Goal: Task Accomplishment & Management: Manage account settings

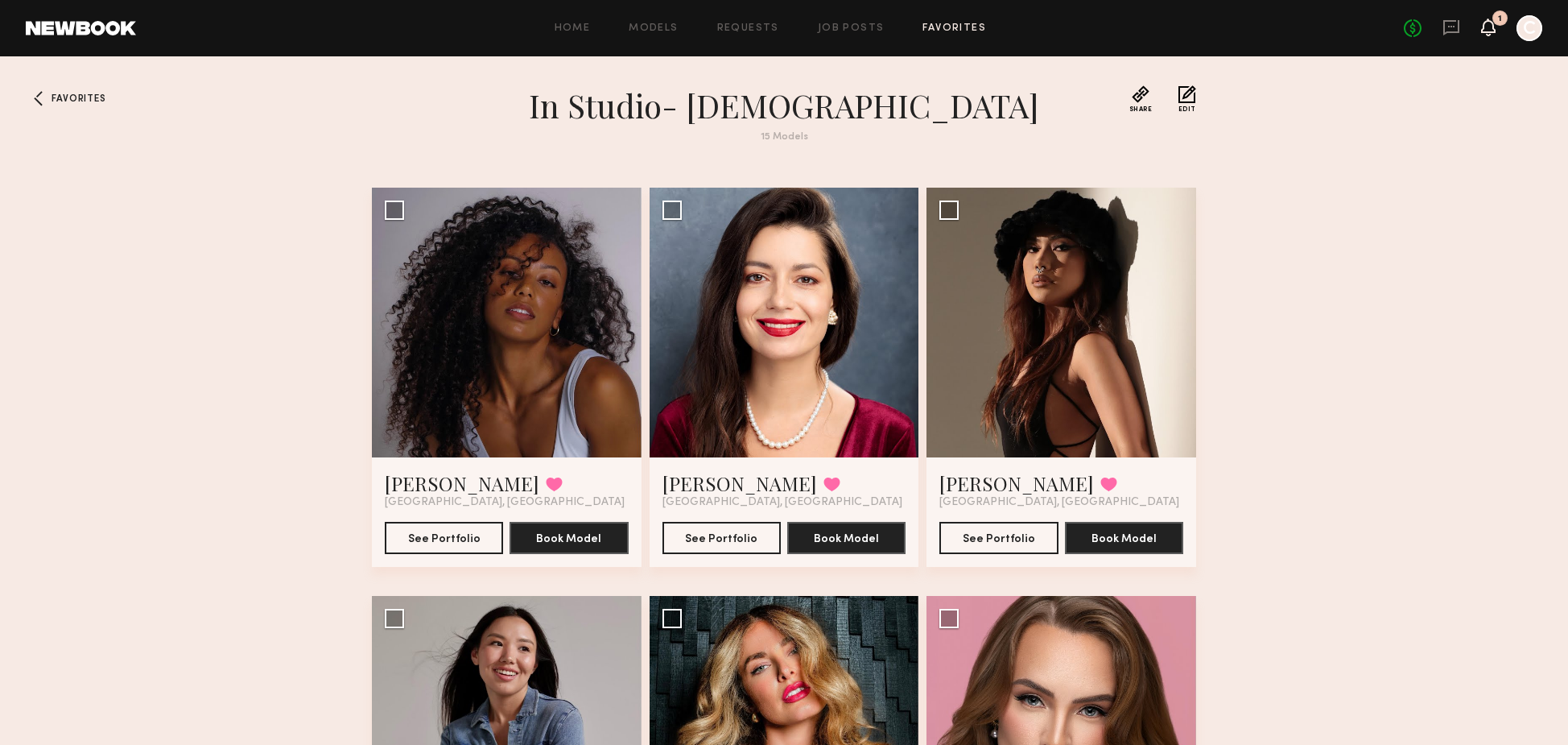
click at [1492, 32] on icon at bounding box center [1489, 27] width 13 height 11
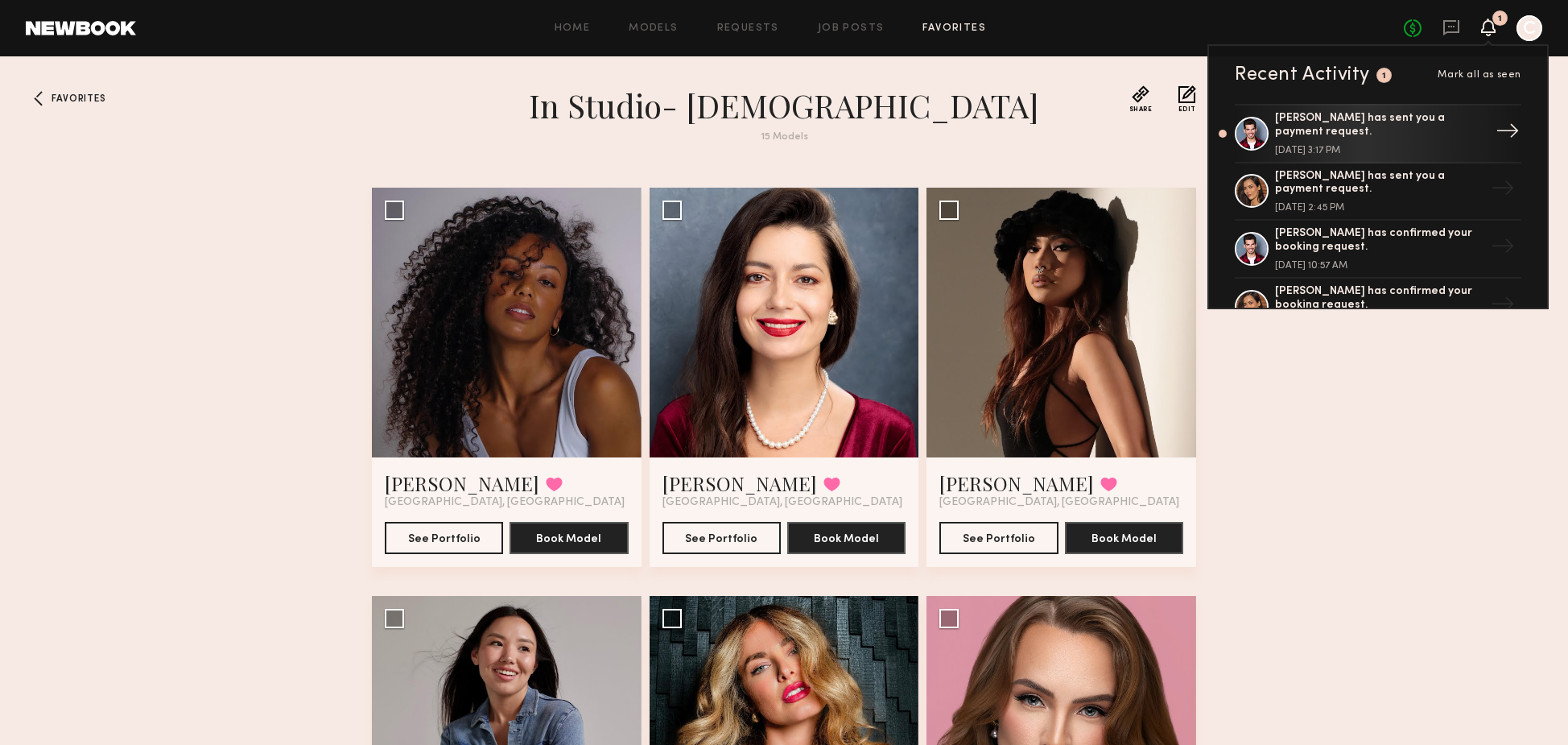
click at [1414, 143] on div "[PERSON_NAME] has sent you a payment request. [DATE] 3:17 PM" at bounding box center [1380, 134] width 210 height 44
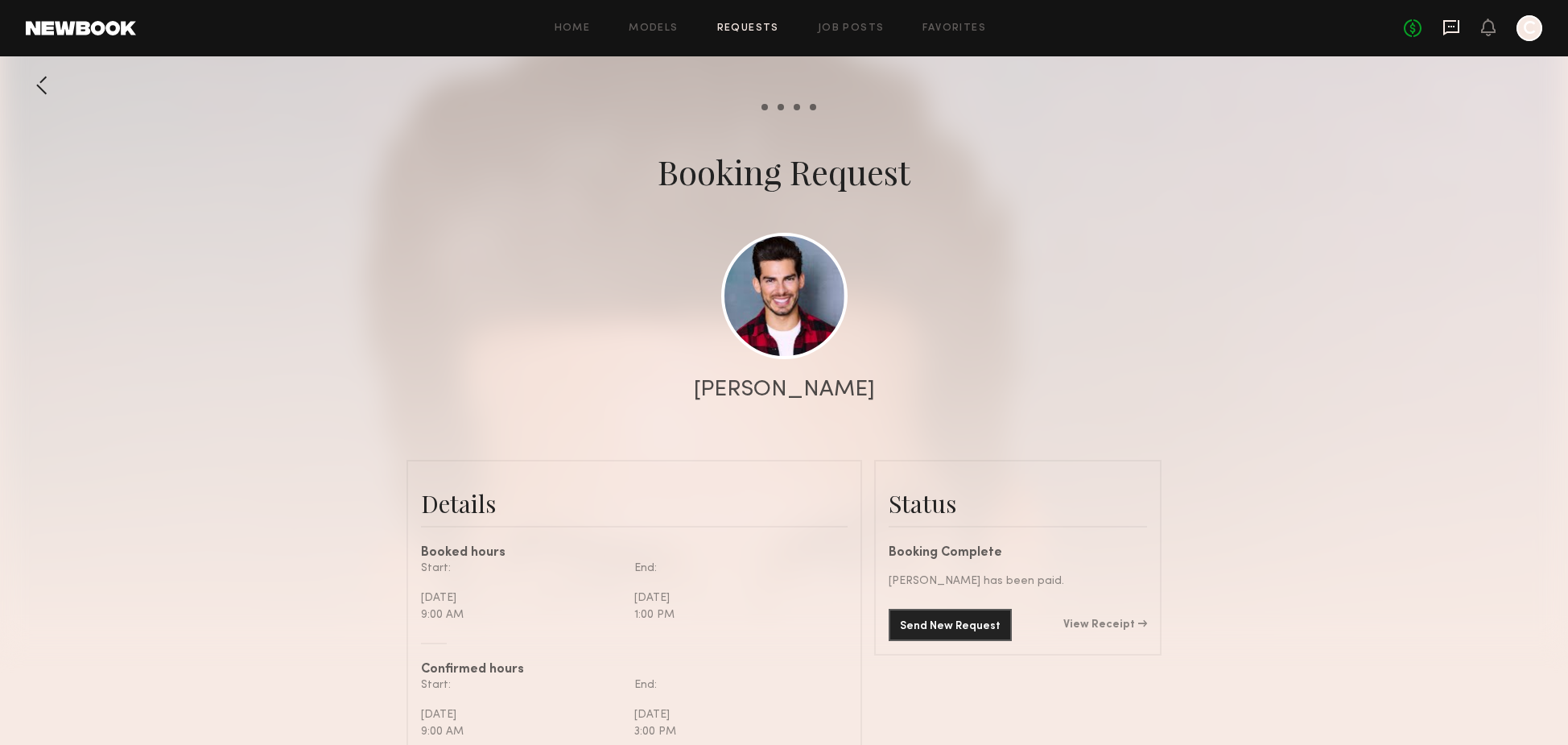
click at [1449, 33] on icon at bounding box center [1451, 27] width 18 height 18
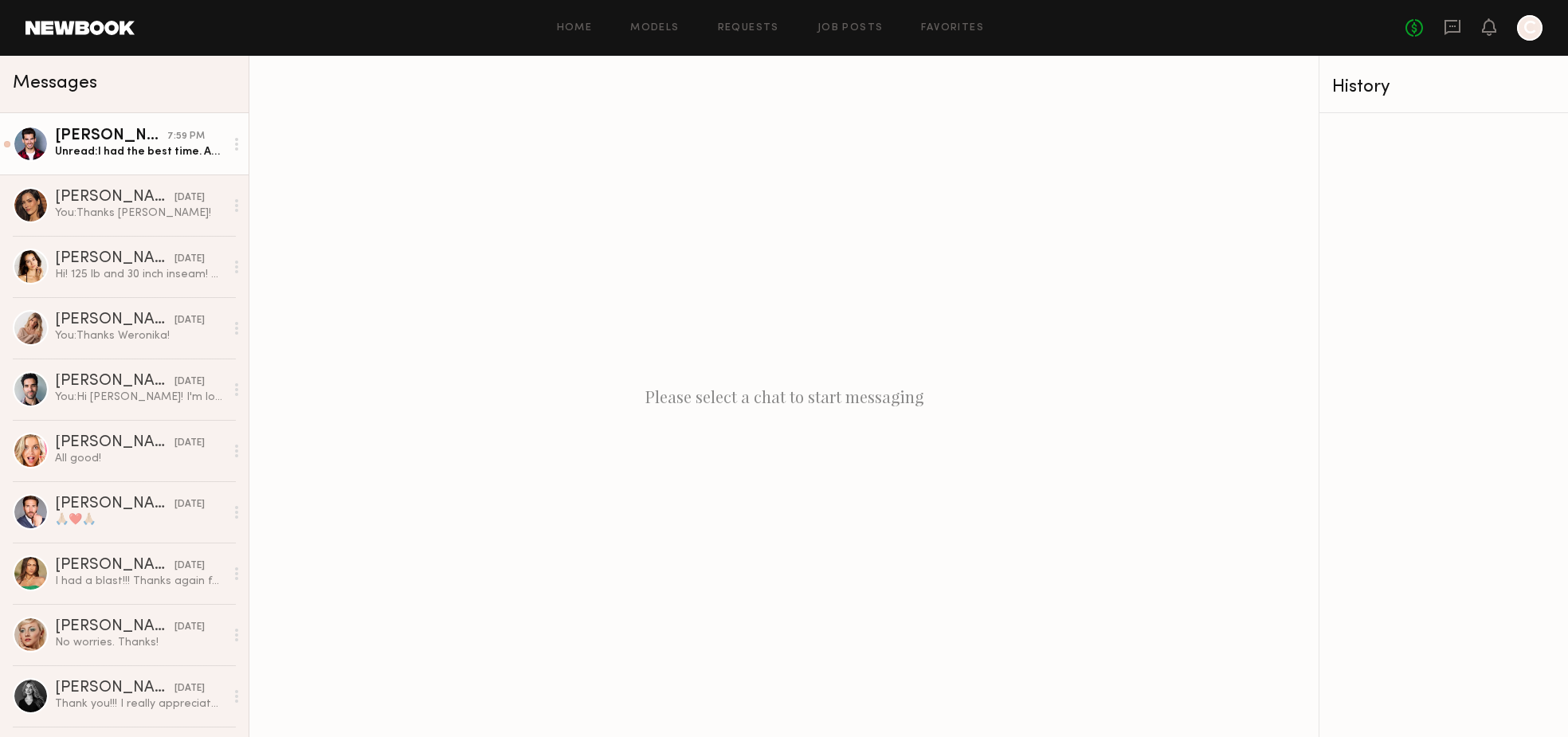
click at [97, 149] on div "Unread: I had the best time. Awesome team!" at bounding box center [139, 151] width 170 height 15
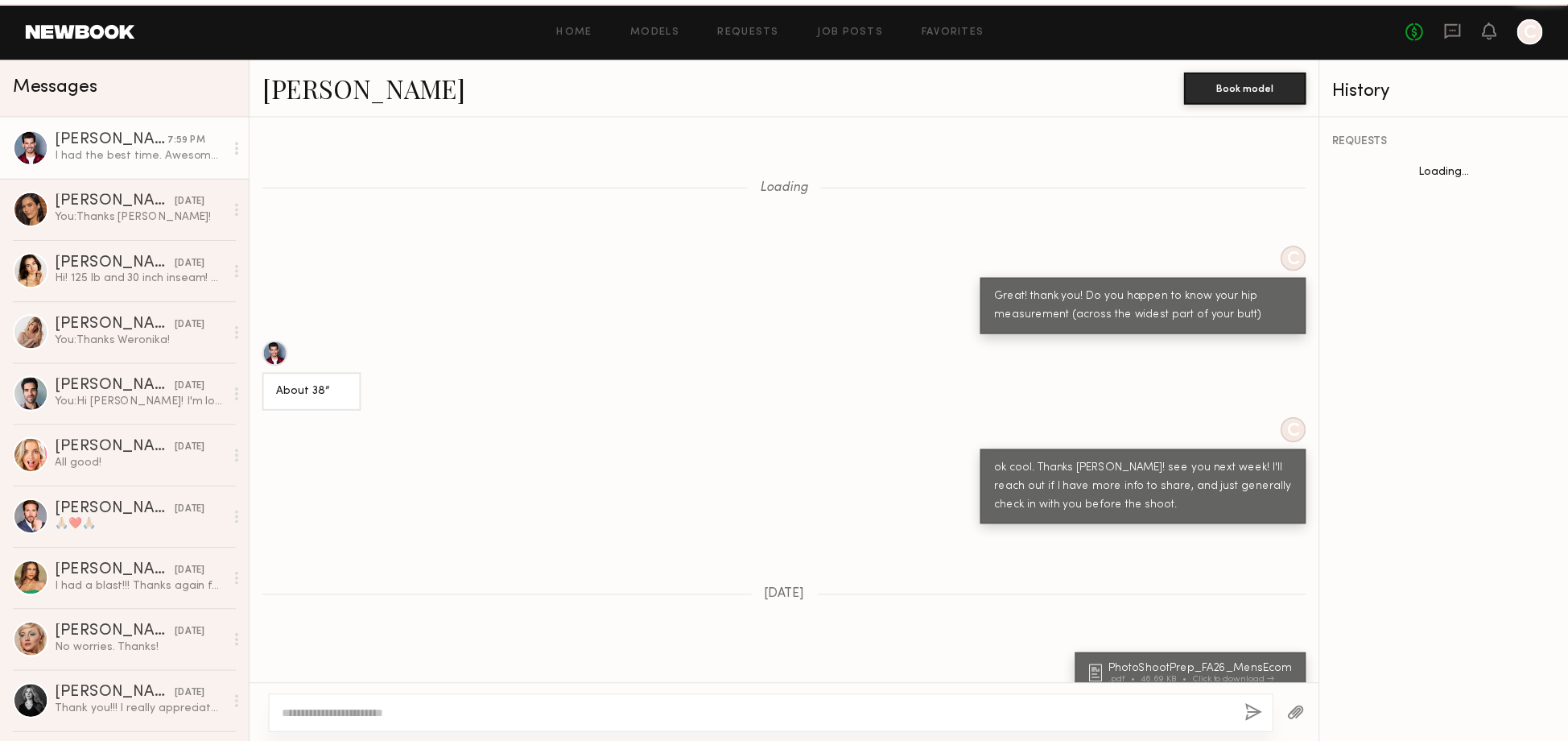
scroll to position [796, 0]
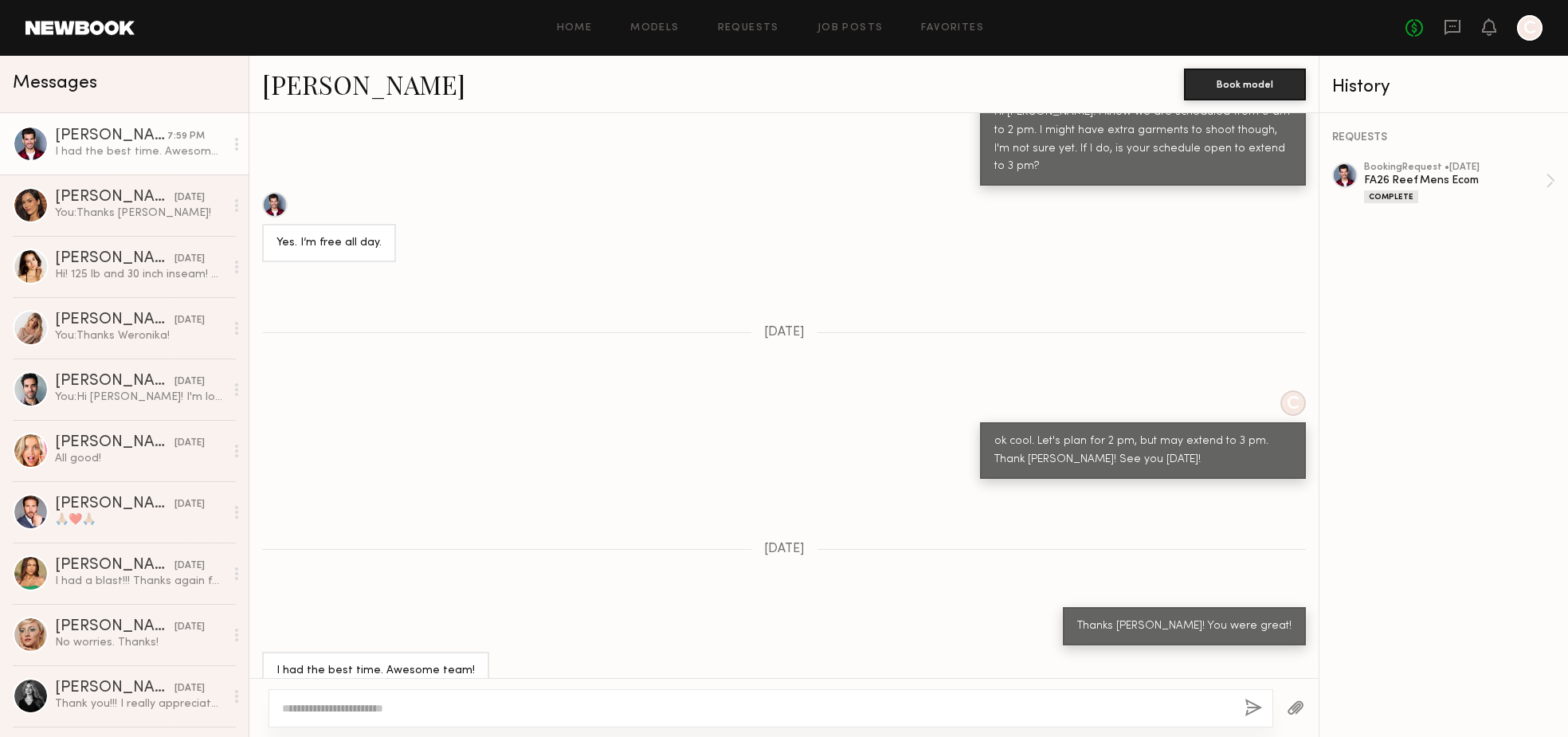
click at [1524, 39] on div at bounding box center [1529, 28] width 26 height 26
